Goal: Task Accomplishment & Management: Use online tool/utility

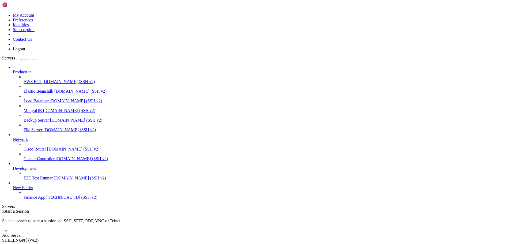
click at [39, 200] on div "Production AWS EC2 [DOMAIN_NAME] (SSH v2) Elastic Beanstalk [DOMAIN_NAME] (SSH …" at bounding box center [257, 132] width 510 height 135
click at [40, 200] on link "Finance App [TECHNICAL_ID] (SSH v2)" at bounding box center [268, 197] width 489 height 5
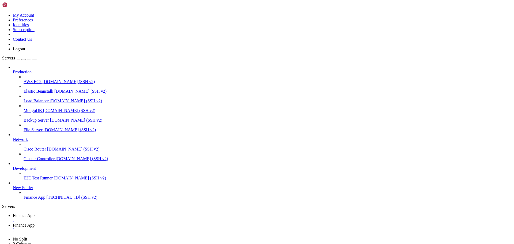
type input "/home/ubuntu/financeapp"
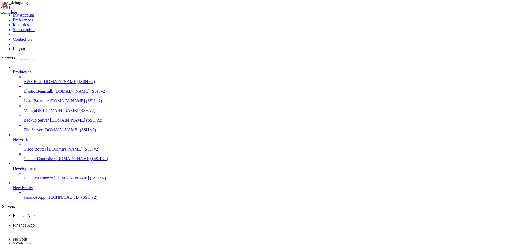
drag, startPoint x: 307, startPoint y: 188, endPoint x: 299, endPoint y: 189, distance: 8.6
type textarea "File "/home/ubuntu/financeapp/financeappenv/lib/python3.12/site-packages/bokeh/…"
drag, startPoint x: 82, startPoint y: 6, endPoint x: 108, endPoint y: 24, distance: 30.7
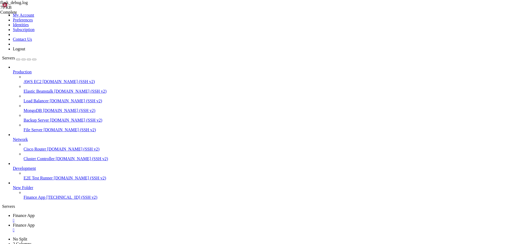
click at [35, 213] on span "Finance App" at bounding box center [24, 215] width 22 height 5
drag, startPoint x: 127, startPoint y: 8, endPoint x: 141, endPoint y: 8, distance: 13.9
click at [35, 223] on span "Finance App" at bounding box center [24, 225] width 22 height 5
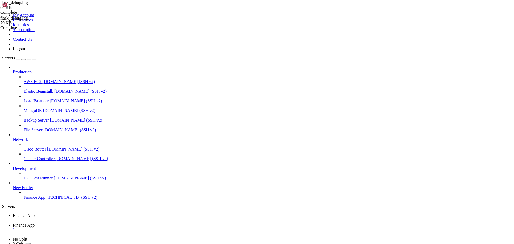
type textarea "^^^^^^^^^^^^^^^^^^^^^^^^^^^^^"
click at [35, 213] on span "Finance App" at bounding box center [24, 215] width 22 height 5
drag, startPoint x: 123, startPoint y: 4, endPoint x: 137, endPoint y: 7, distance: 13.3
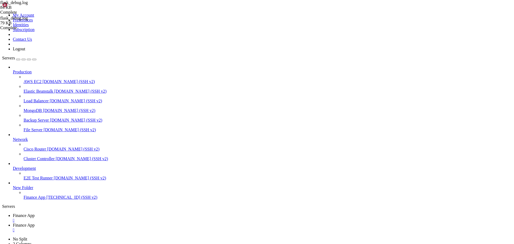
click at [35, 223] on span "Finance App" at bounding box center [24, 225] width 22 height 5
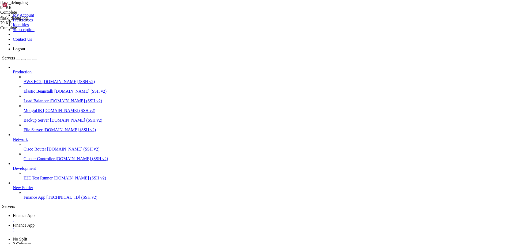
type input "/home/ubuntu/financeapp"
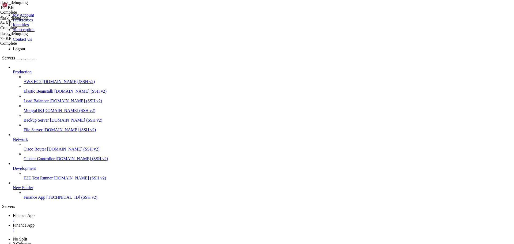
scroll to position [4949, 0]
type textarea "with OutputDocumentFor(models, apply_theme=theme):"
click at [35, 213] on span "Finance App" at bounding box center [24, 215] width 22 height 5
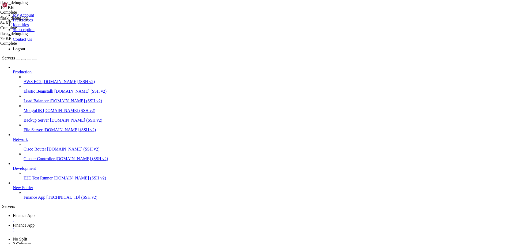
scroll to position [223, 0]
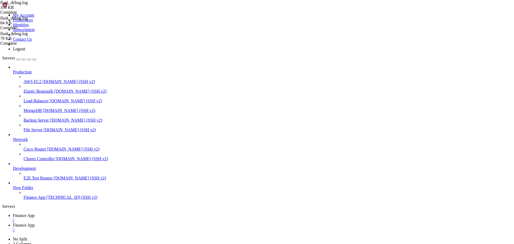
scroll to position [241, 0]
